Goal: Task Accomplishment & Management: Use online tool/utility

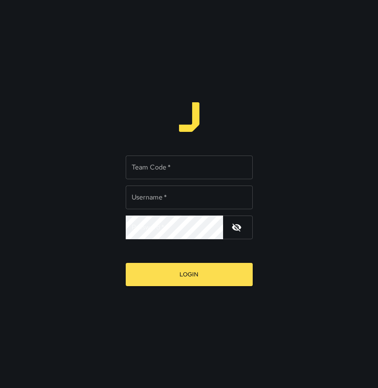
click at [157, 171] on div "Team Code   * Team Code   *" at bounding box center [189, 168] width 127 height 24
type input "******"
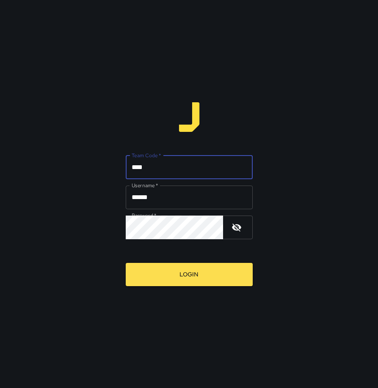
type input "****"
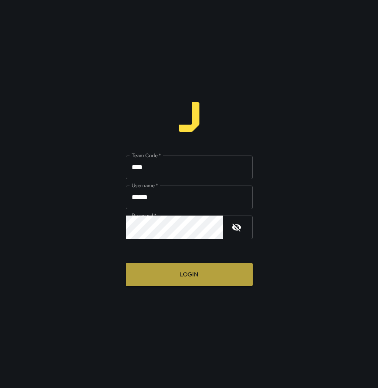
click at [167, 275] on button "Login" at bounding box center [189, 274] width 127 height 23
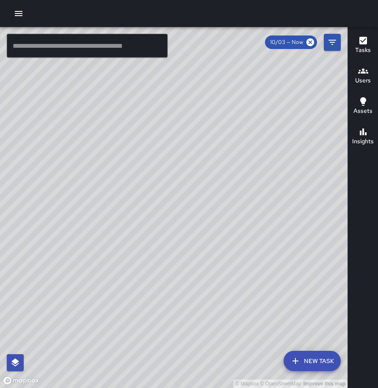
drag, startPoint x: 243, startPoint y: 163, endPoint x: 189, endPoint y: 236, distance: 91.1
click at [189, 236] on div "© Mapbox © OpenStreetMap Improve this map" at bounding box center [173, 207] width 347 height 361
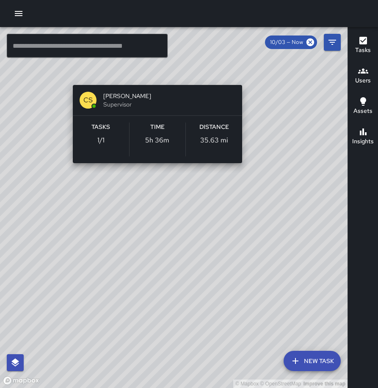
click at [243, 71] on div "© Mapbox © OpenStreetMap Improve this map CS [PERSON_NAME] Supervisor Tasks 1 /…" at bounding box center [173, 207] width 347 height 361
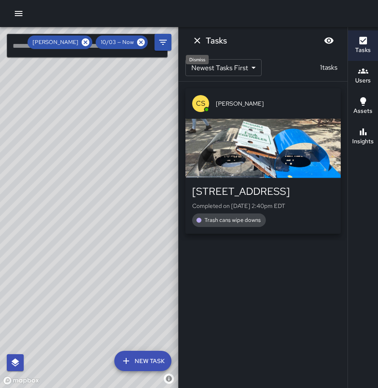
click at [201, 44] on icon "Dismiss" at bounding box center [197, 41] width 10 height 10
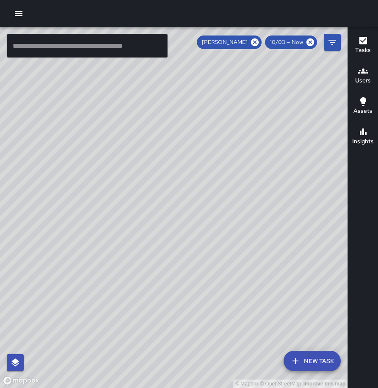
drag, startPoint x: 302, startPoint y: 212, endPoint x: 215, endPoint y: 183, distance: 91.7
click at [215, 183] on div "© Mapbox © OpenStreetMap Improve this map" at bounding box center [173, 207] width 347 height 361
drag, startPoint x: 225, startPoint y: 189, endPoint x: 229, endPoint y: 192, distance: 4.6
click at [229, 192] on div "© Mapbox © OpenStreetMap Improve this map" at bounding box center [173, 207] width 347 height 361
click at [256, 40] on icon at bounding box center [255, 43] width 8 height 8
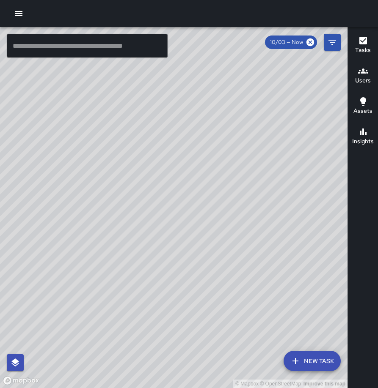
drag, startPoint x: 167, startPoint y: 149, endPoint x: 159, endPoint y: 146, distance: 8.6
click at [159, 146] on div "© Mapbox © OpenStreetMap Improve this map" at bounding box center [173, 207] width 347 height 361
drag, startPoint x: 199, startPoint y: 142, endPoint x: 207, endPoint y: 223, distance: 81.2
click at [207, 223] on div "© Mapbox © OpenStreetMap Improve this map" at bounding box center [173, 207] width 347 height 361
drag, startPoint x: 212, startPoint y: 208, endPoint x: 243, endPoint y: 152, distance: 64.4
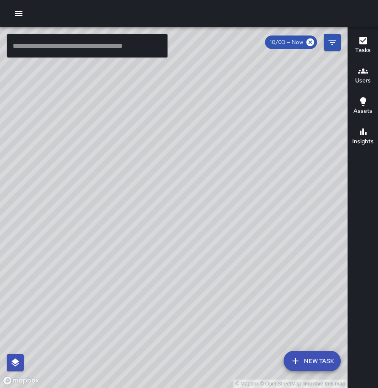
click at [243, 152] on div "© Mapbox © OpenStreetMap Improve this map" at bounding box center [173, 207] width 347 height 361
drag, startPoint x: 234, startPoint y: 185, endPoint x: 273, endPoint y: 110, distance: 84.2
click at [279, 107] on div "© Mapbox © OpenStreetMap Improve this map" at bounding box center [173, 207] width 347 height 361
drag, startPoint x: 247, startPoint y: 138, endPoint x: 223, endPoint y: 129, distance: 25.3
click at [225, 129] on div "© Mapbox © OpenStreetMap Improve this map" at bounding box center [173, 207] width 347 height 361
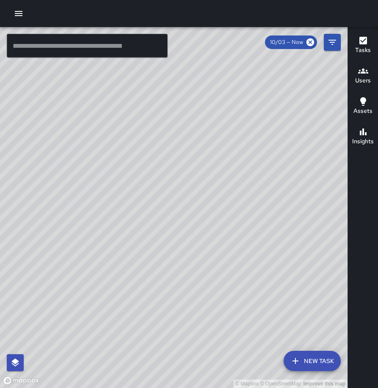
drag, startPoint x: 228, startPoint y: 129, endPoint x: 211, endPoint y: 139, distance: 19.3
click at [211, 139] on div "© Mapbox © OpenStreetMap Improve this map" at bounding box center [173, 207] width 347 height 361
drag, startPoint x: 211, startPoint y: 139, endPoint x: 207, endPoint y: 143, distance: 5.1
click at [207, 143] on div "© Mapbox © OpenStreetMap Improve this map" at bounding box center [173, 207] width 347 height 361
drag, startPoint x: 207, startPoint y: 143, endPoint x: 203, endPoint y: 145, distance: 5.1
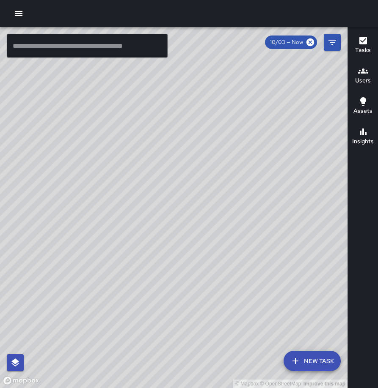
click at [203, 145] on div "© Mapbox © OpenStreetMap Improve this map" at bounding box center [173, 207] width 347 height 361
click at [206, 143] on div "© Mapbox © OpenStreetMap Improve this map" at bounding box center [173, 207] width 347 height 361
click at [205, 143] on div "© Mapbox © OpenStreetMap Improve this map" at bounding box center [173, 207] width 347 height 361
click at [208, 142] on div "© Mapbox © OpenStreetMap Improve this map" at bounding box center [173, 207] width 347 height 361
click at [223, 143] on div "© Mapbox © OpenStreetMap Improve this map" at bounding box center [173, 207] width 347 height 361
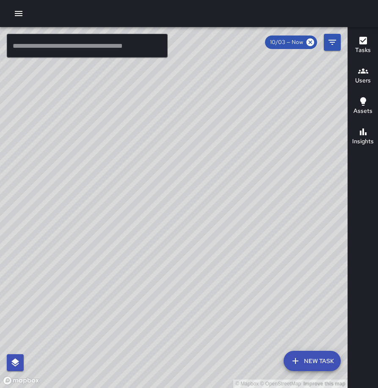
drag, startPoint x: 171, startPoint y: 191, endPoint x: 203, endPoint y: 169, distance: 39.0
click at [219, 143] on div "© Mapbox © OpenStreetMap Improve this map" at bounding box center [173, 207] width 347 height 361
drag, startPoint x: 90, startPoint y: 166, endPoint x: 190, endPoint y: 146, distance: 102.2
click at [190, 146] on div "© Mapbox © OpenStreetMap Improve this map" at bounding box center [173, 207] width 347 height 361
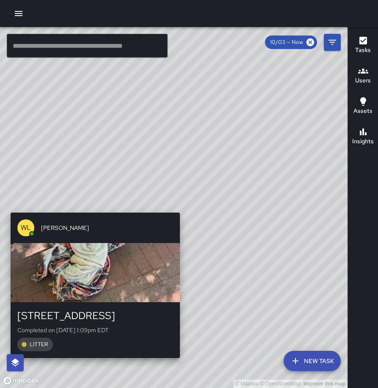
drag, startPoint x: 203, startPoint y: 189, endPoint x: 184, endPoint y: 208, distance: 27.2
click at [184, 208] on div "© Mapbox © OpenStreetMap Improve this map [PERSON_NAME] [STREET_ADDRESS] Comple…" at bounding box center [173, 207] width 347 height 361
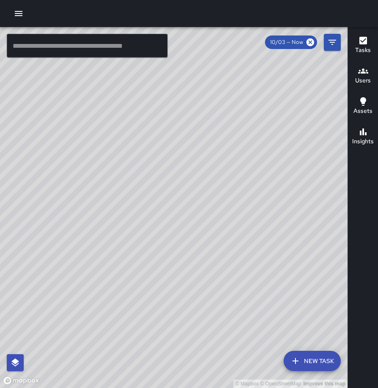
drag, startPoint x: 256, startPoint y: 149, endPoint x: 245, endPoint y: 142, distance: 13.0
click at [245, 142] on div "© Mapbox © OpenStreetMap Improve this map" at bounding box center [173, 207] width 347 height 361
